Goal: Task Accomplishment & Management: Use online tool/utility

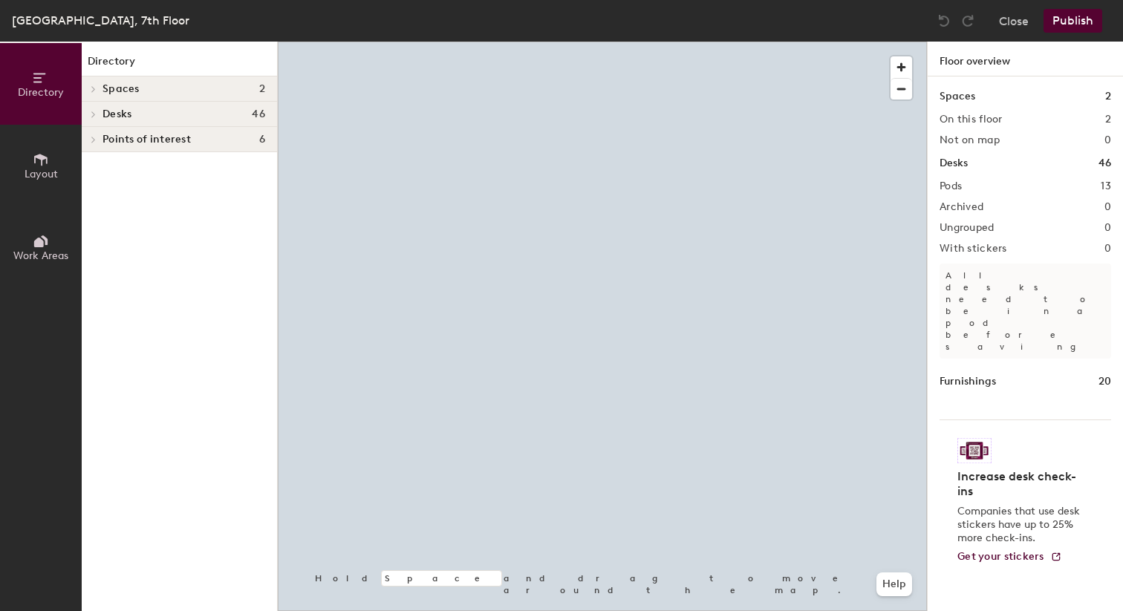
click at [462, 42] on div at bounding box center [602, 42] width 649 height 0
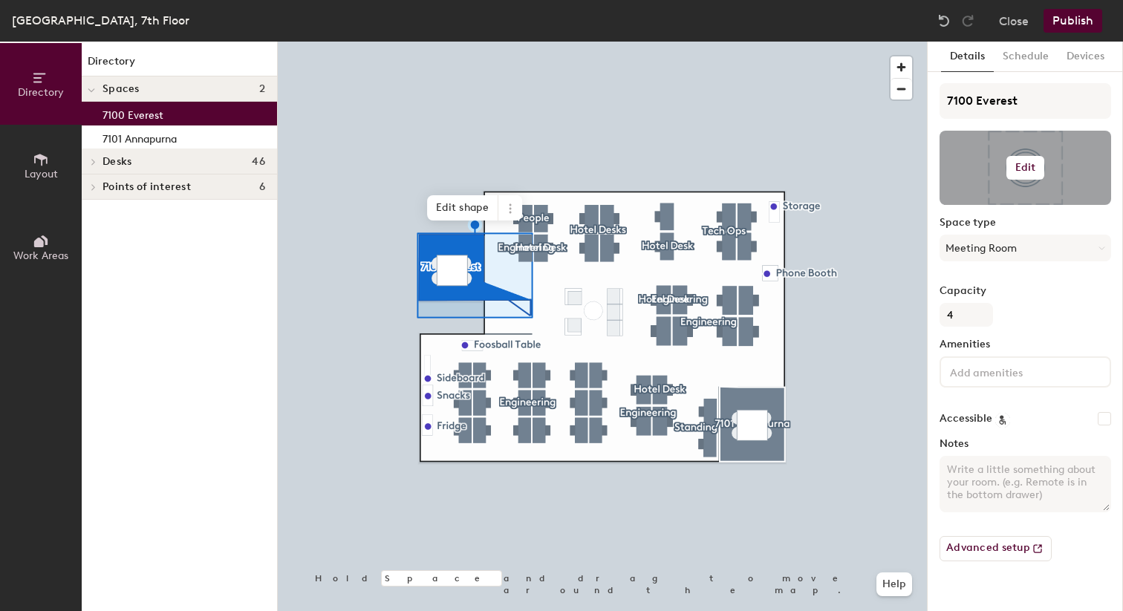
click at [1025, 169] on h6 "Edit" at bounding box center [1025, 168] width 21 height 12
click at [985, 207] on input "file" at bounding box center [1037, 211] width 170 height 22
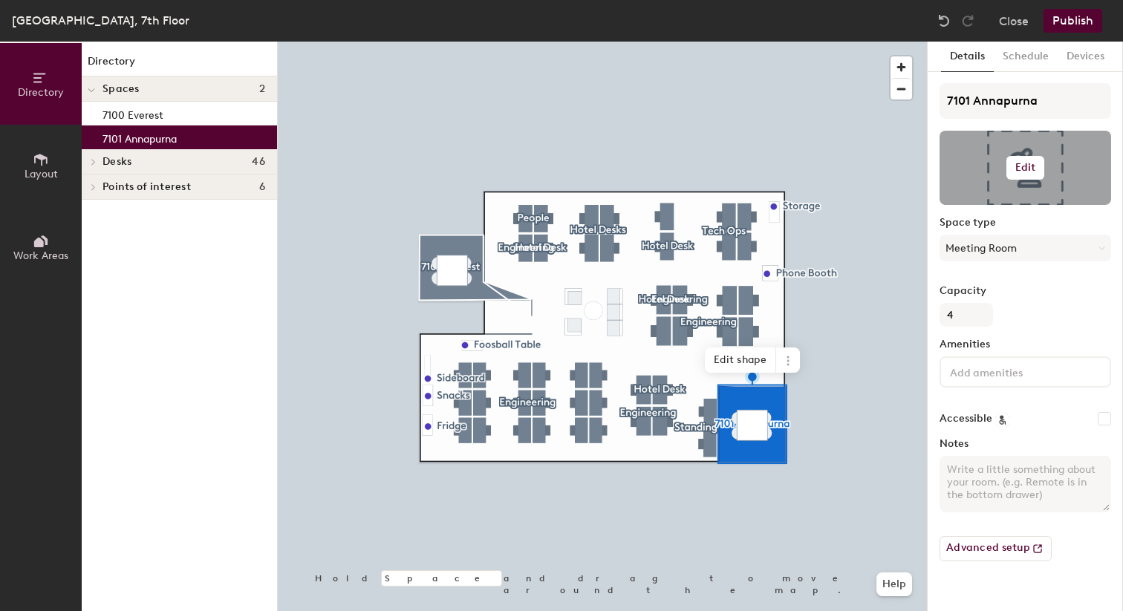
click at [1028, 165] on h6 "Edit" at bounding box center [1025, 168] width 21 height 12
click at [999, 203] on input "file" at bounding box center [1037, 211] width 170 height 22
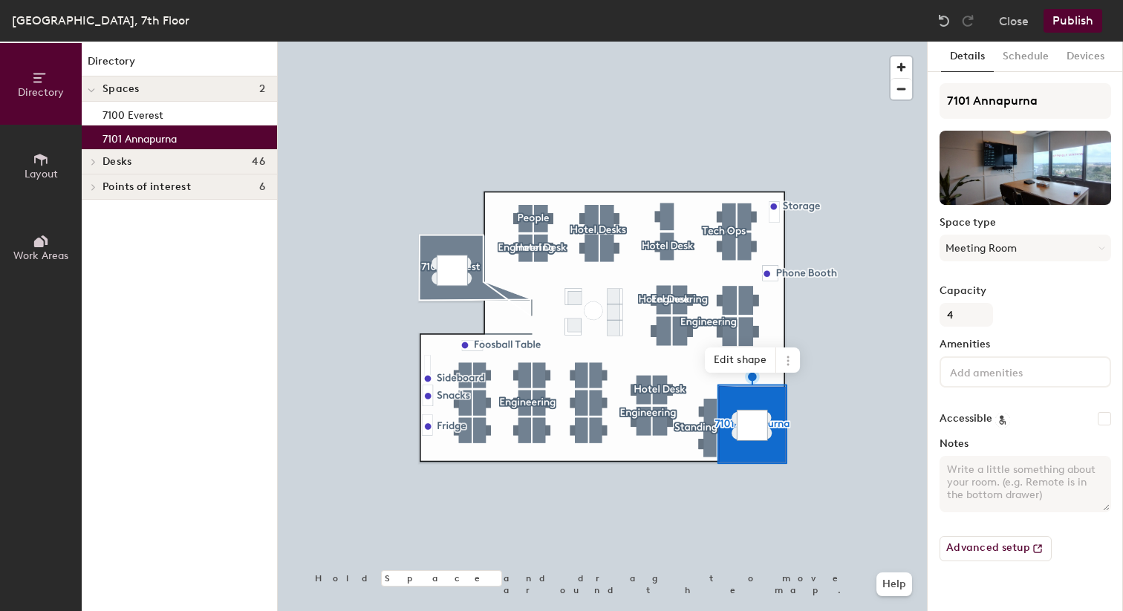
click at [1083, 25] on button "Publish" at bounding box center [1072, 21] width 59 height 24
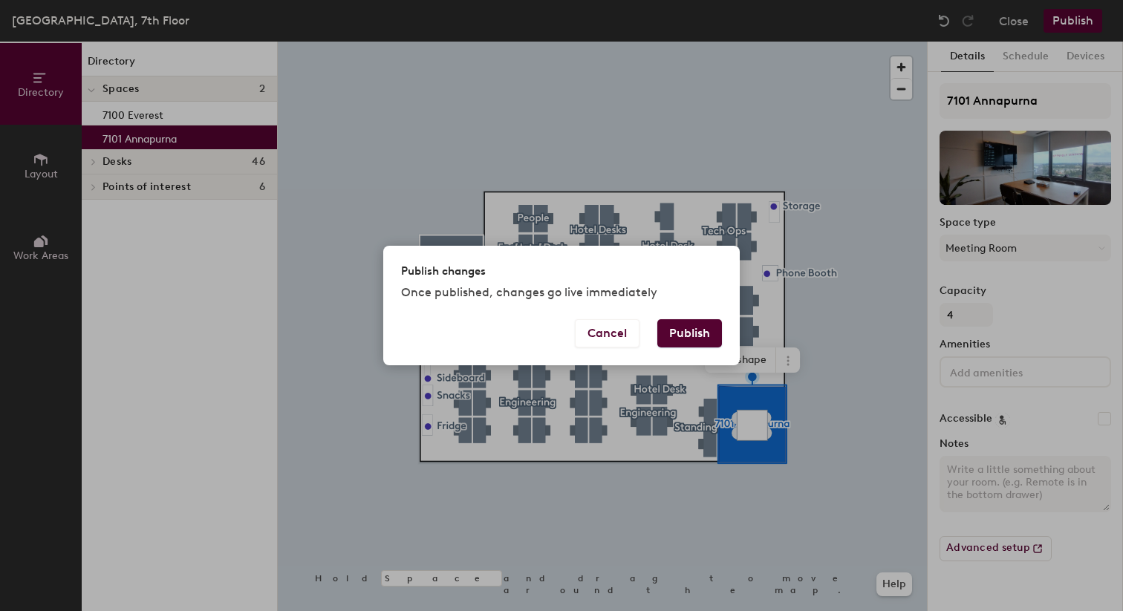
click at [714, 327] on button "Publish" at bounding box center [689, 333] width 65 height 28
